Goal: Find specific page/section: Find specific page/section

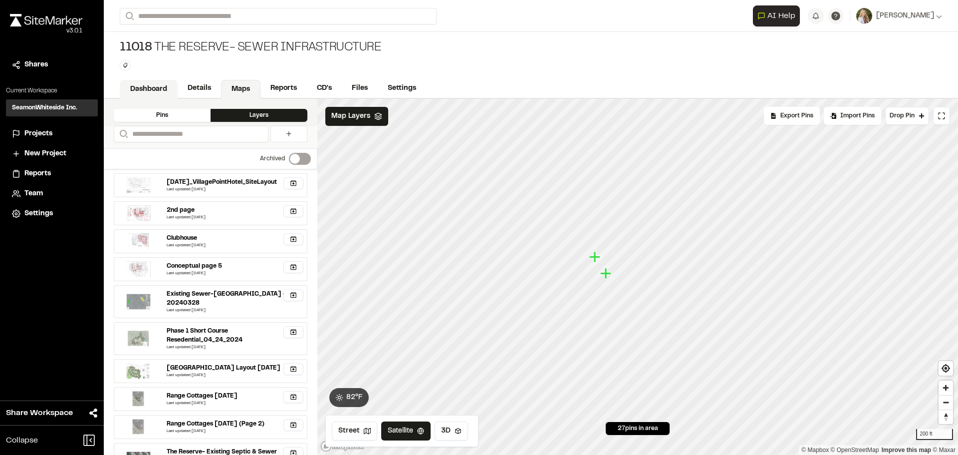
click at [141, 81] on link "Dashboard" at bounding box center [149, 89] width 58 height 19
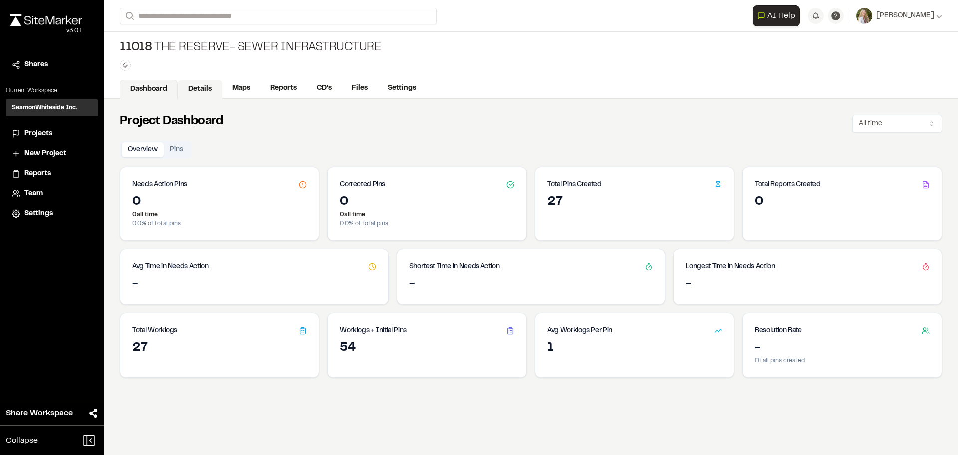
click at [193, 86] on link "Details" at bounding box center [200, 89] width 44 height 19
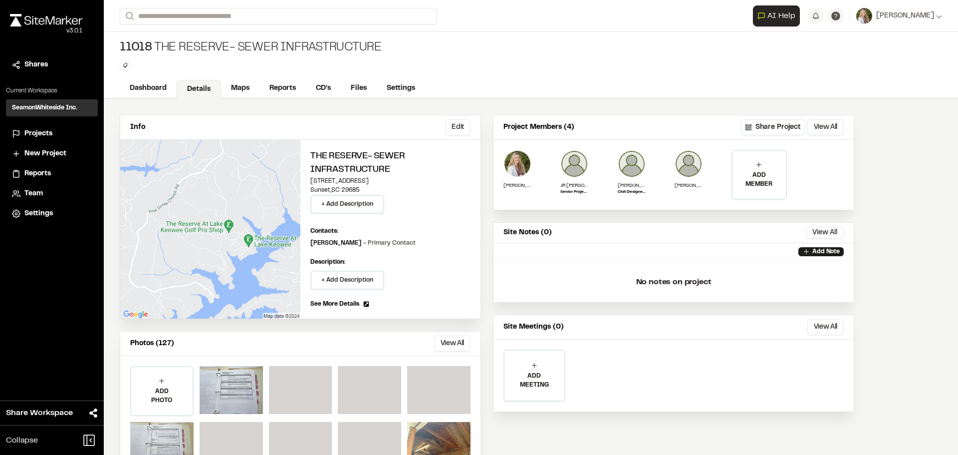
scroll to position [41, 0]
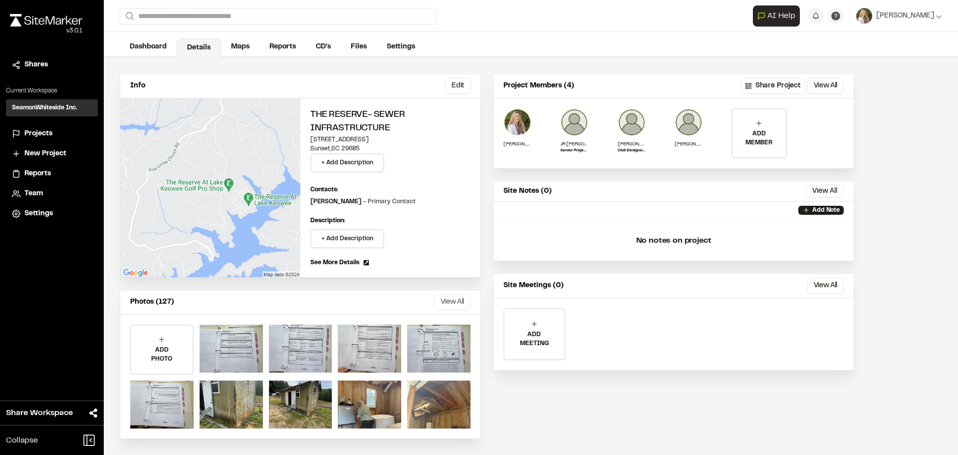
click at [443, 297] on button "View All" at bounding box center [452, 302] width 36 height 16
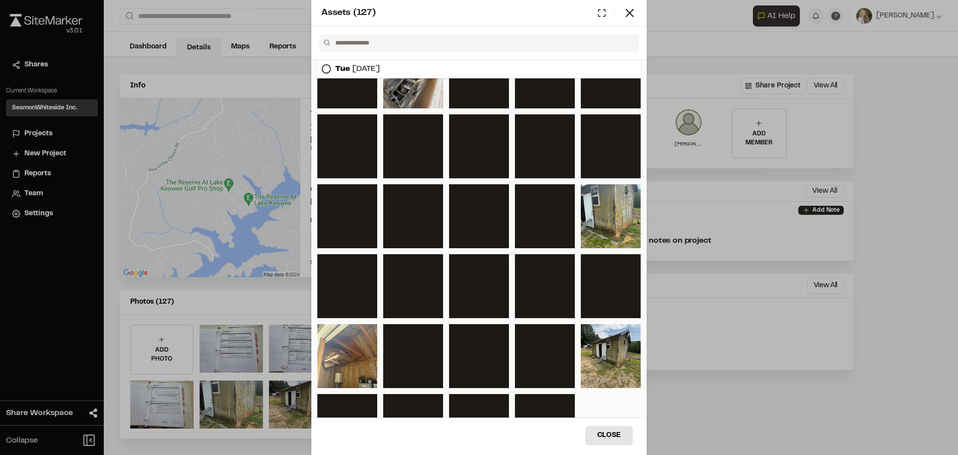
scroll to position [349, 0]
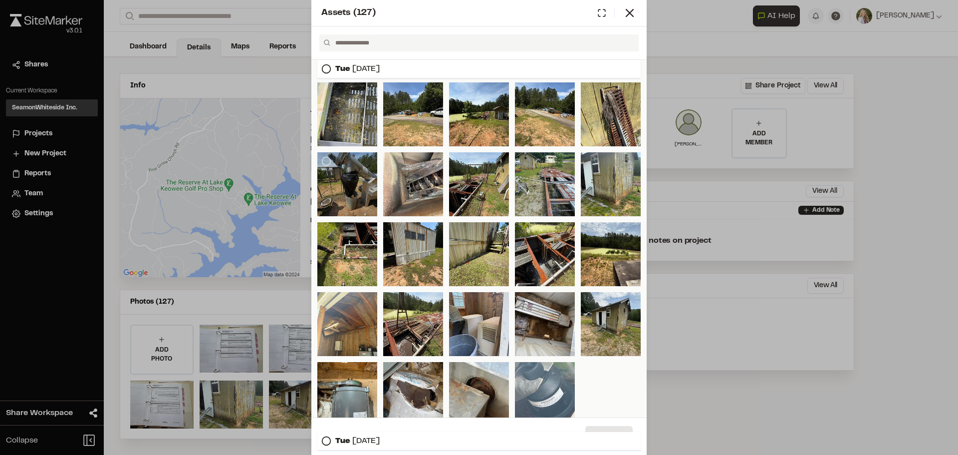
click at [352, 162] on div at bounding box center [347, 184] width 60 height 64
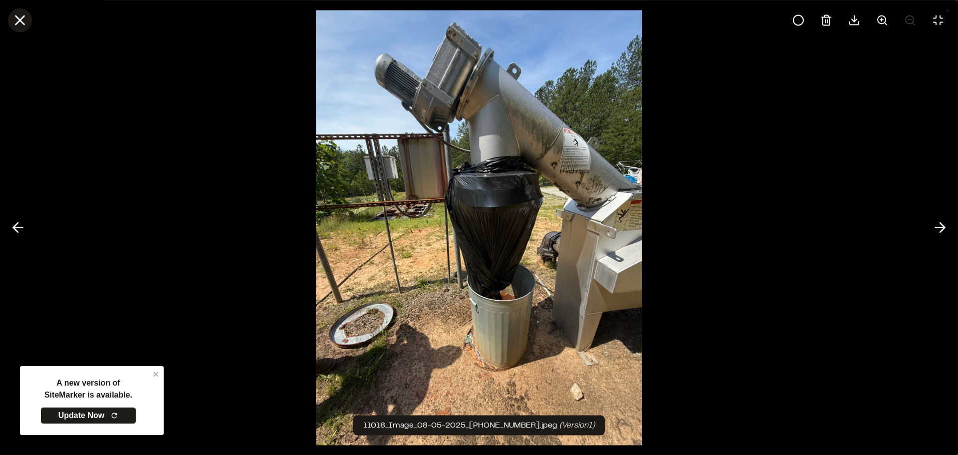
click at [17, 15] on icon at bounding box center [19, 19] width 17 height 17
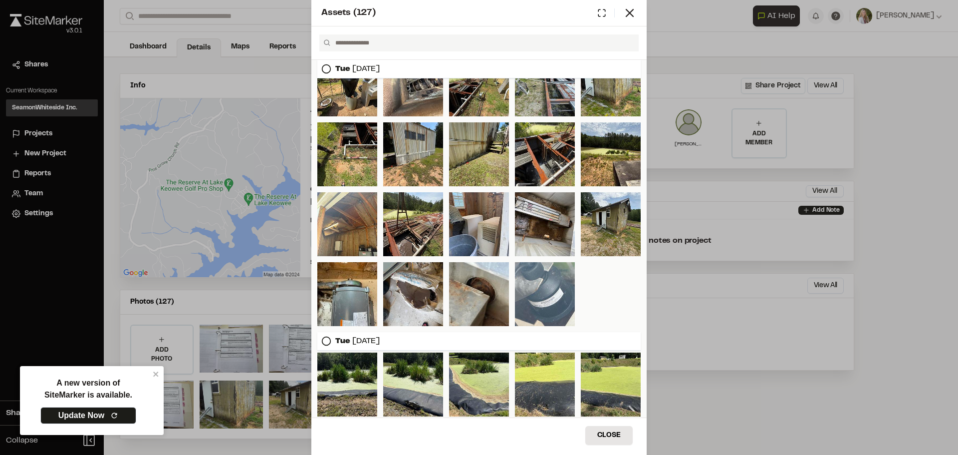
scroll to position [399, 0]
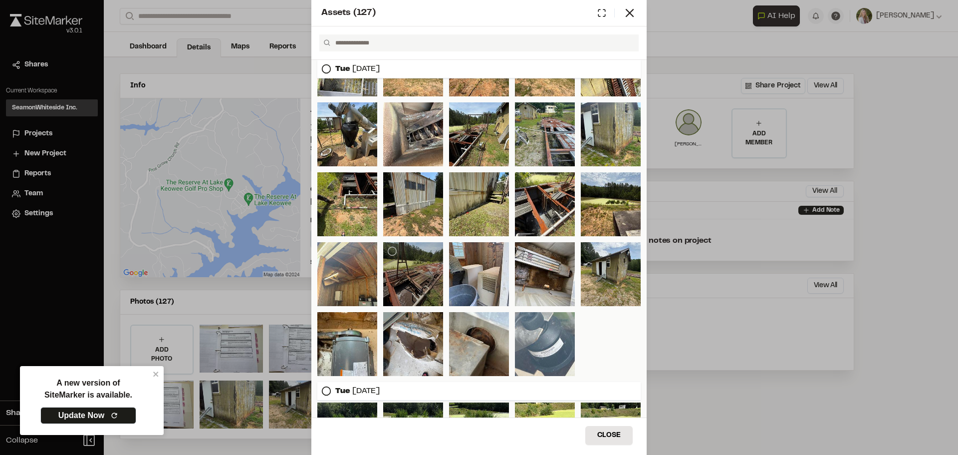
click at [418, 296] on div at bounding box center [413, 274] width 60 height 64
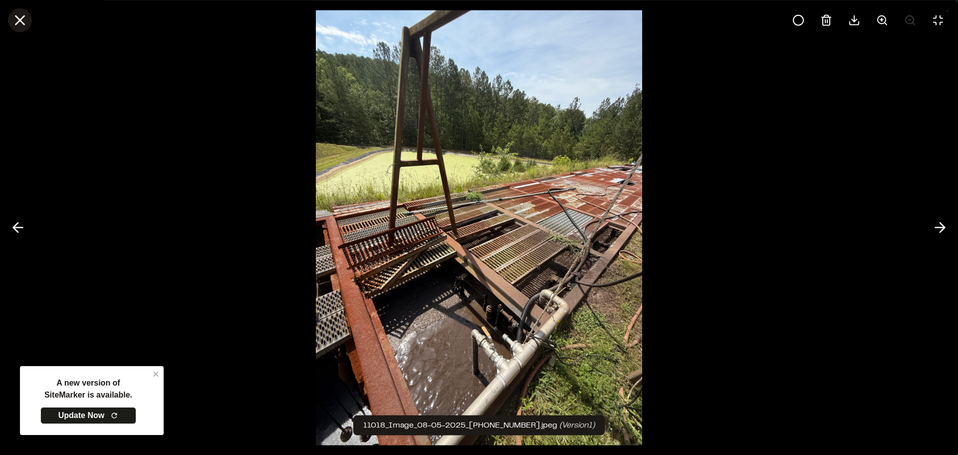
click at [23, 29] on button at bounding box center [20, 20] width 24 height 24
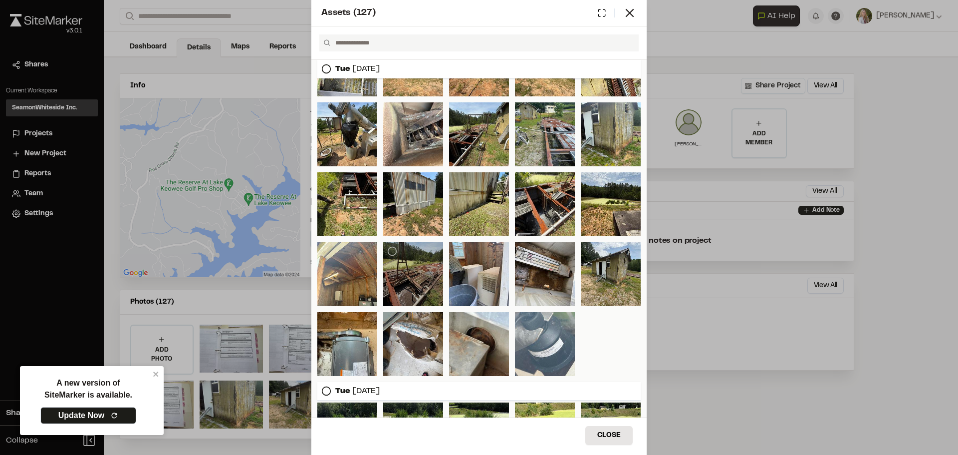
click at [408, 295] on div at bounding box center [413, 274] width 60 height 64
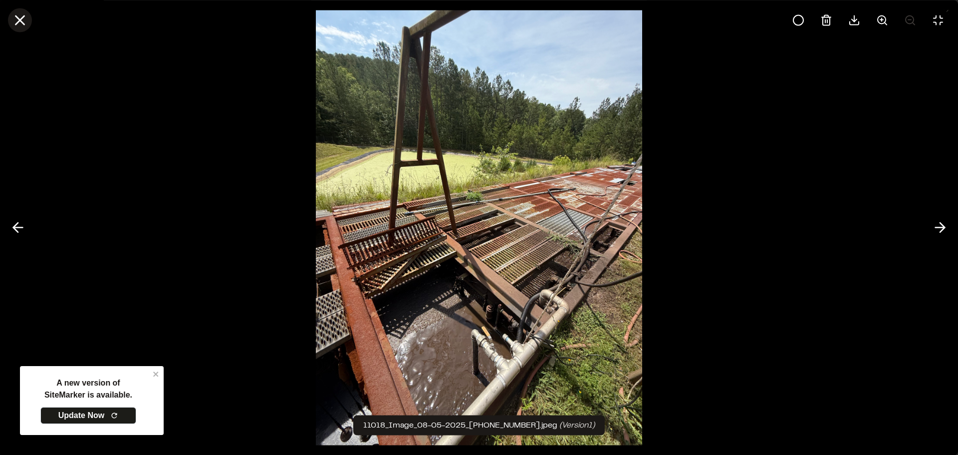
click at [21, 23] on icon at bounding box center [19, 19] width 17 height 17
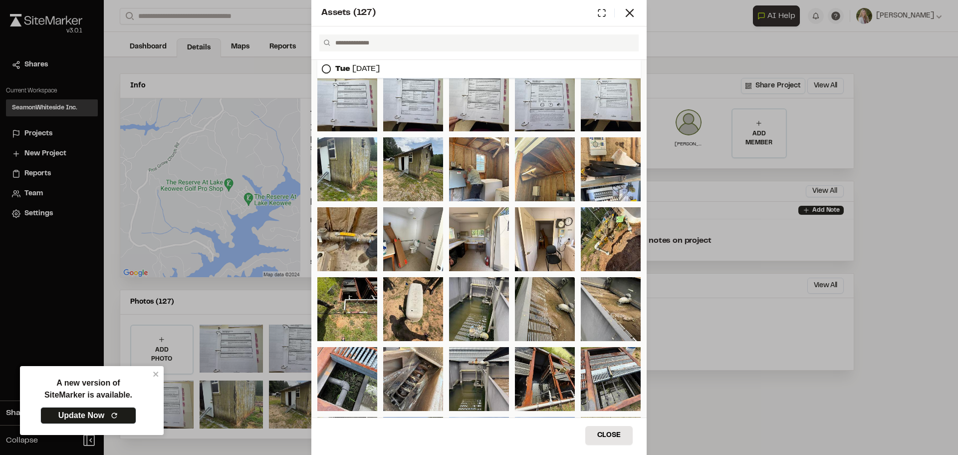
scroll to position [0, 0]
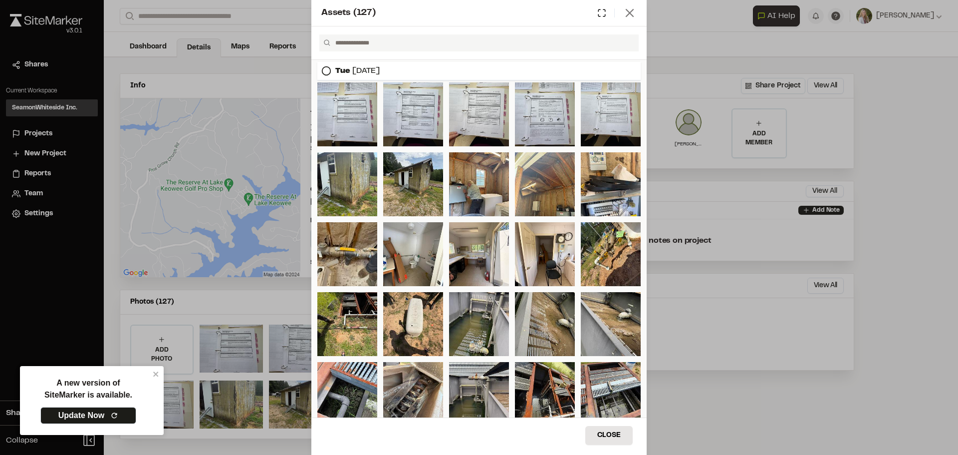
click at [626, 13] on icon at bounding box center [630, 13] width 14 height 14
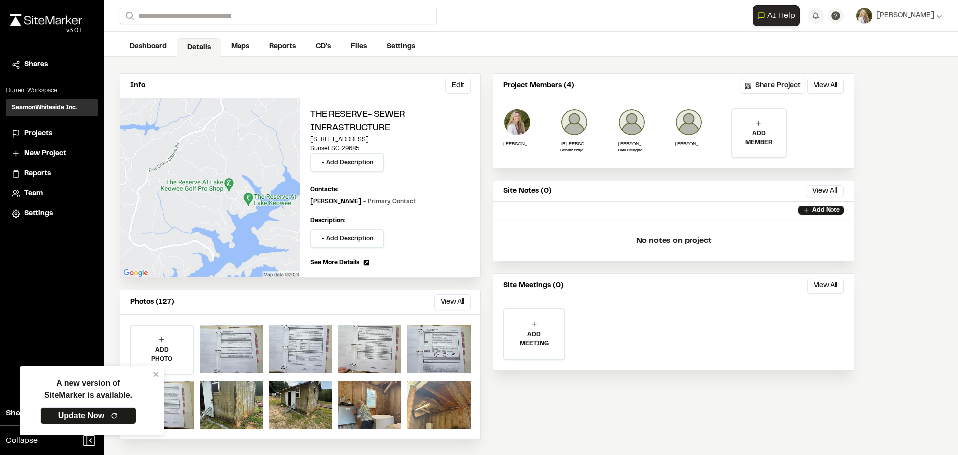
click at [674, 423] on div "**********" at bounding box center [673, 255] width 361 height 365
